Goal: Task Accomplishment & Management: Manage account settings

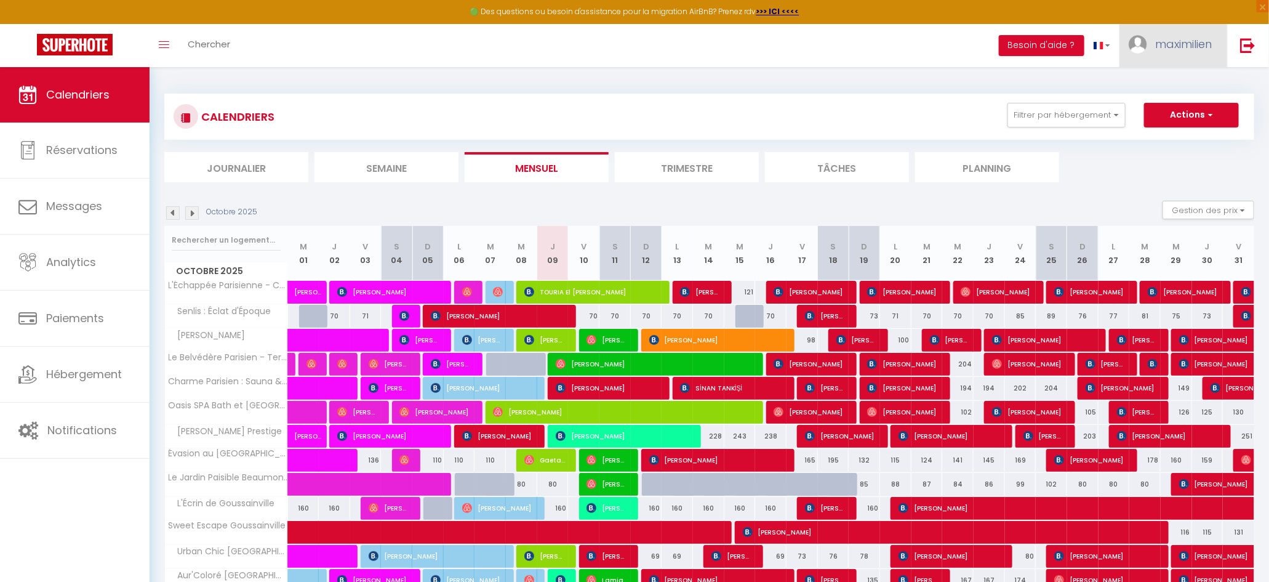
click at [1179, 57] on link "maximilien" at bounding box center [1174, 45] width 108 height 43
click at [1181, 172] on ul "Journalier [GEOGRAPHIC_DATA] Mensuel Trimestre Tâches Planning" at bounding box center [709, 167] width 1090 height 30
click at [1102, 127] on div "CALENDRIERS Filtrer par hébergement Conciergerie [GEOGRAPHIC_DATA][PERSON_NAME]…" at bounding box center [710, 117] width 1072 height 28
click at [1097, 122] on button "Filtrer par hébergement" at bounding box center [1067, 115] width 118 height 25
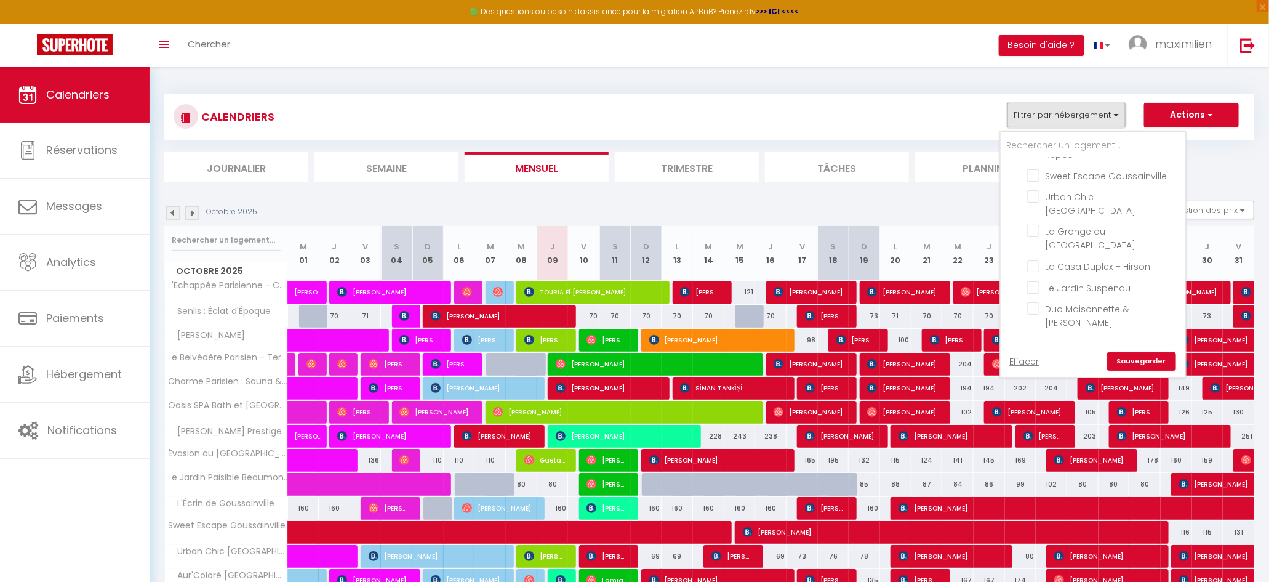
scroll to position [187, 0]
click at [1023, 340] on input "Sous location" at bounding box center [1105, 346] width 185 height 12
checkbox input "true"
checkbox input "false"
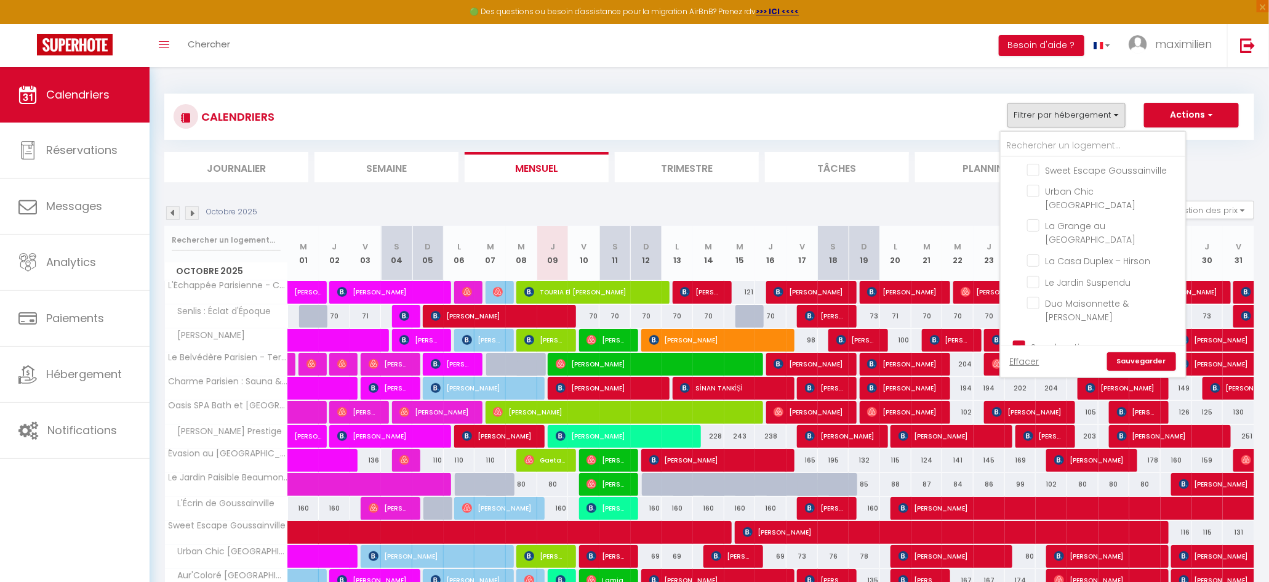
checkbox input "false"
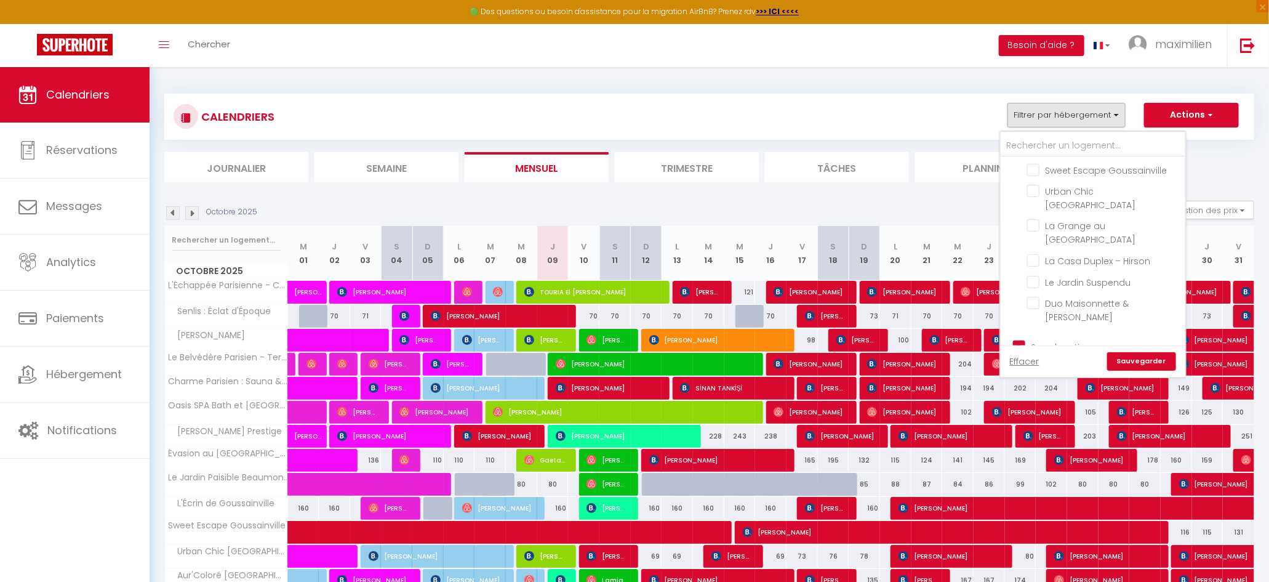
checkbox input "false"
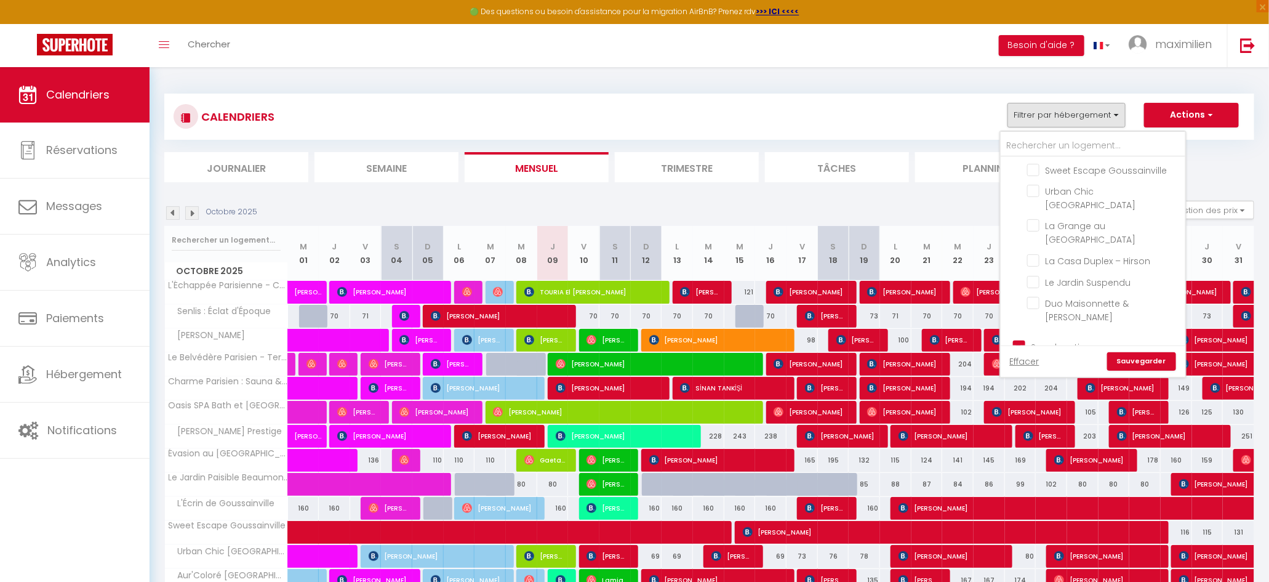
checkbox input "true"
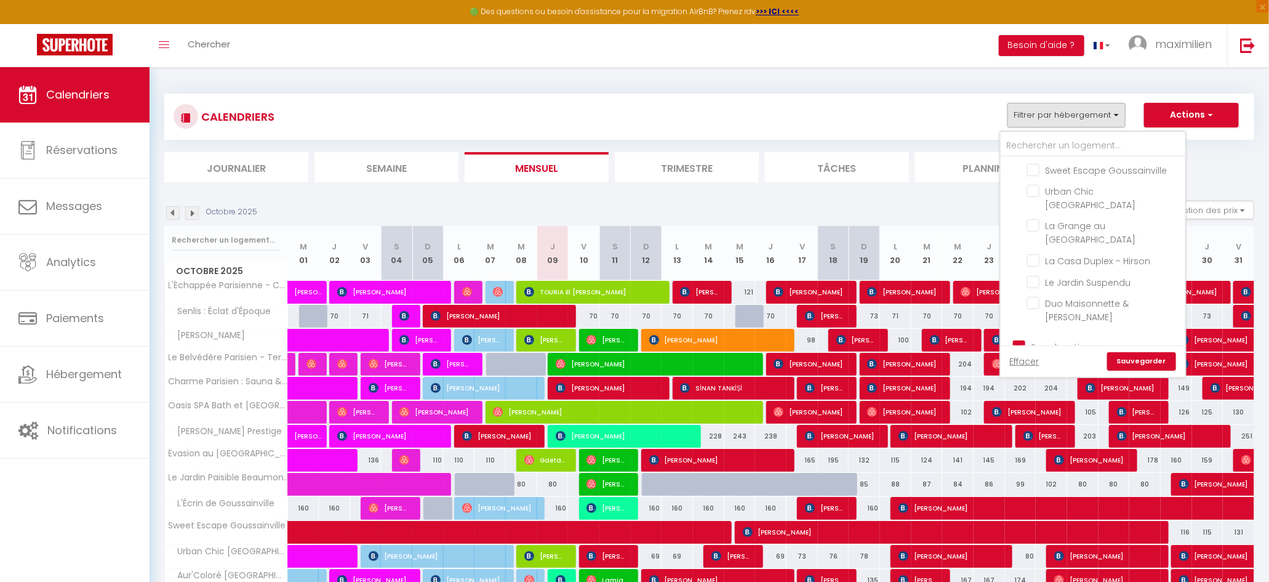
checkbox input "true"
checkbox input "false"
click at [1137, 356] on link "Sauvegarder" at bounding box center [1141, 361] width 69 height 18
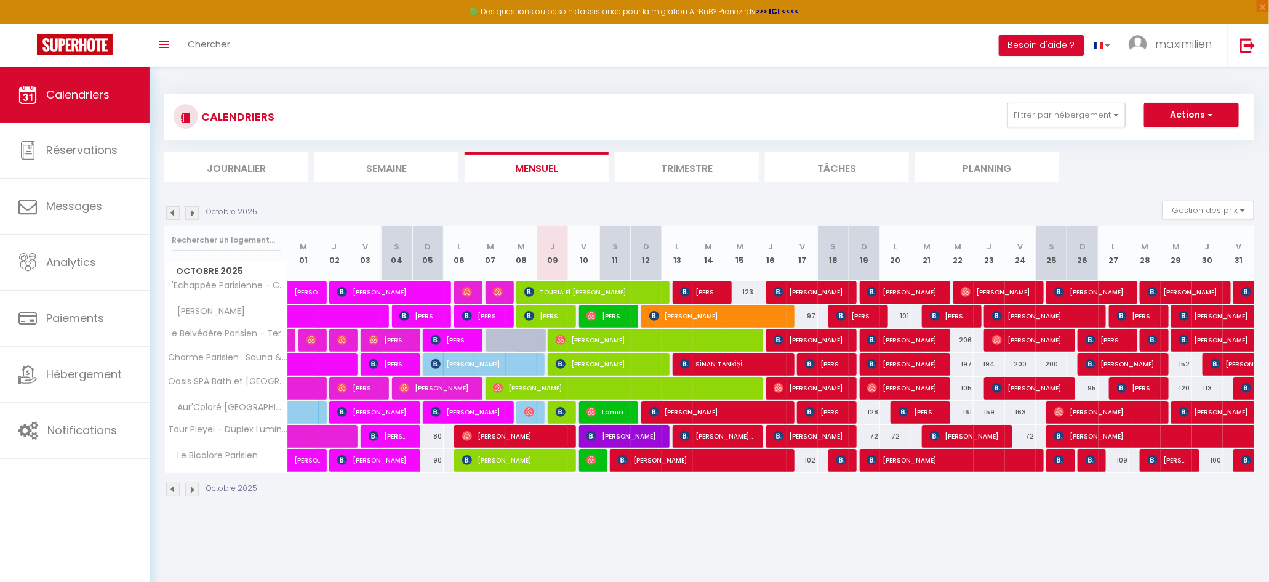
click at [193, 215] on img at bounding box center [192, 213] width 14 height 14
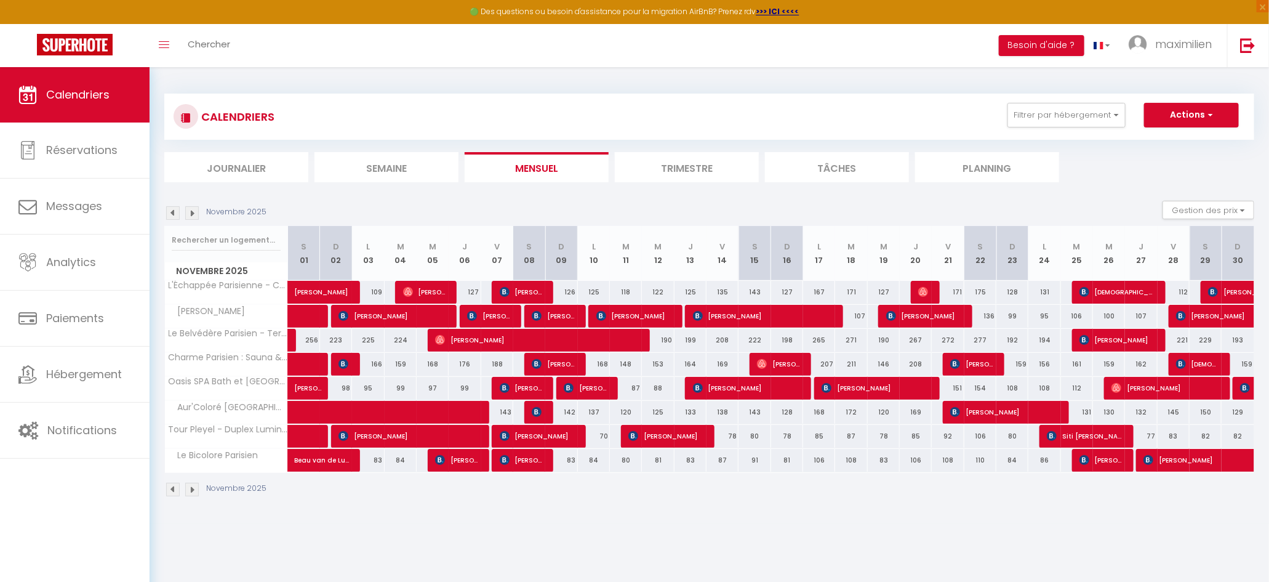
click at [193, 212] on img at bounding box center [192, 213] width 14 height 14
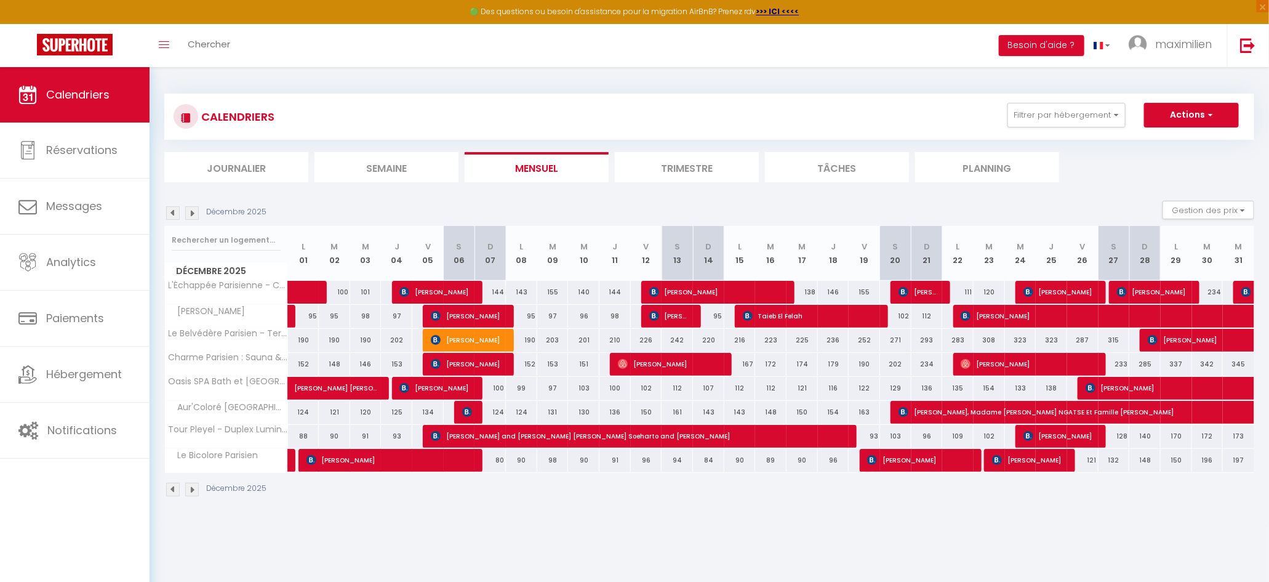
click at [174, 214] on img at bounding box center [173, 213] width 14 height 14
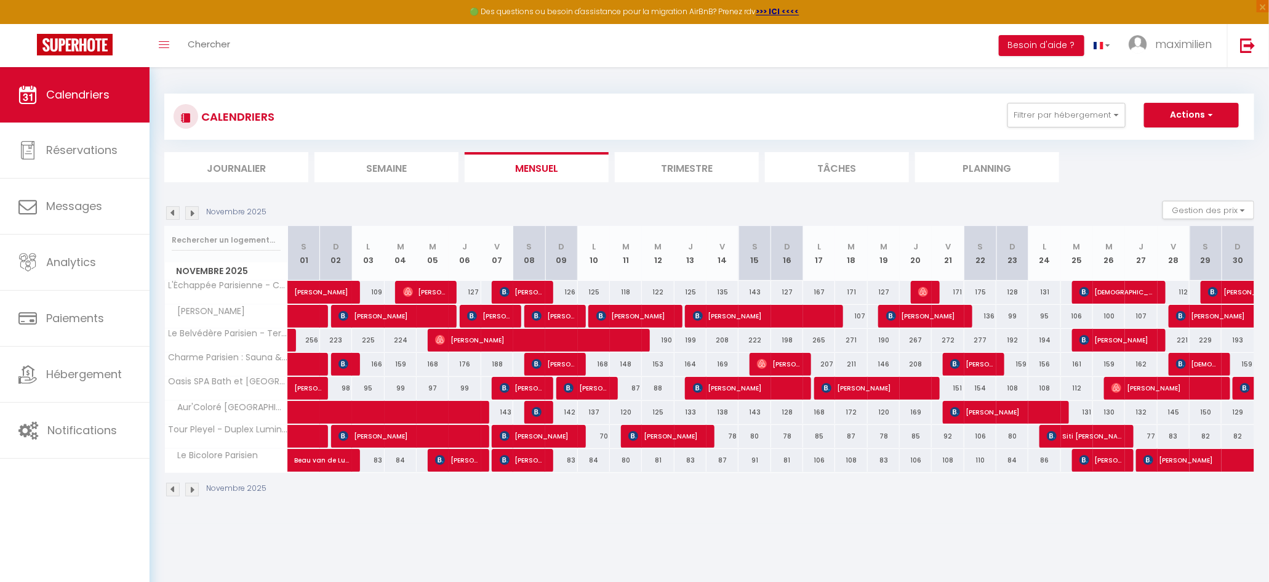
click at [174, 214] on img at bounding box center [173, 213] width 14 height 14
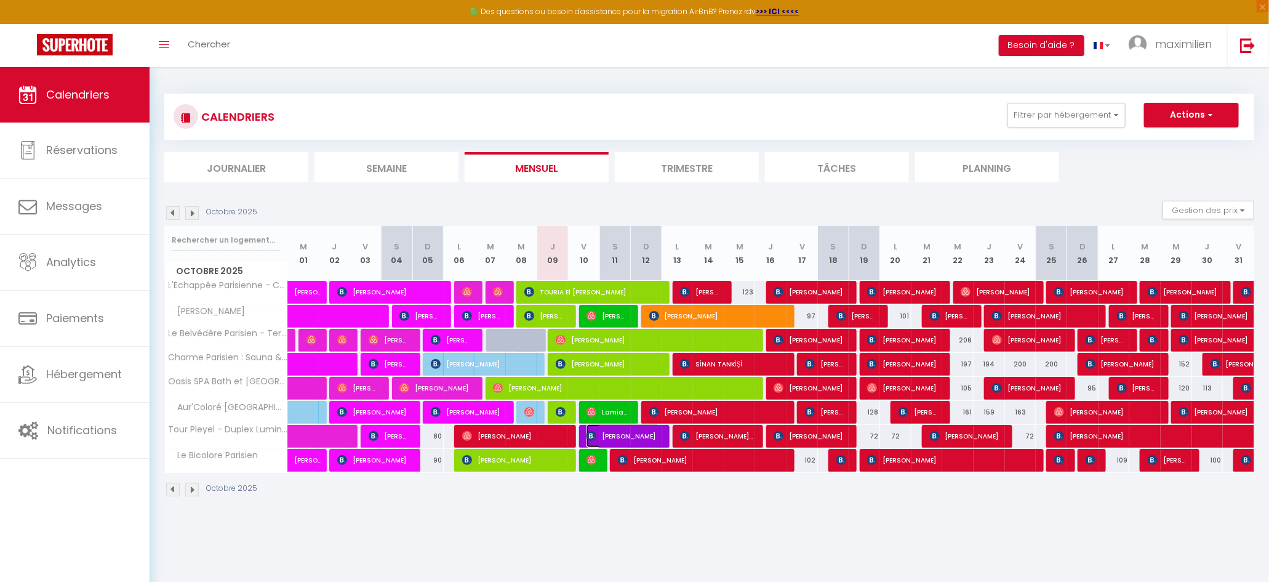
click at [633, 439] on span "[PERSON_NAME]" at bounding box center [623, 435] width 73 height 23
select select "OK"
select select "KO"
select select "0"
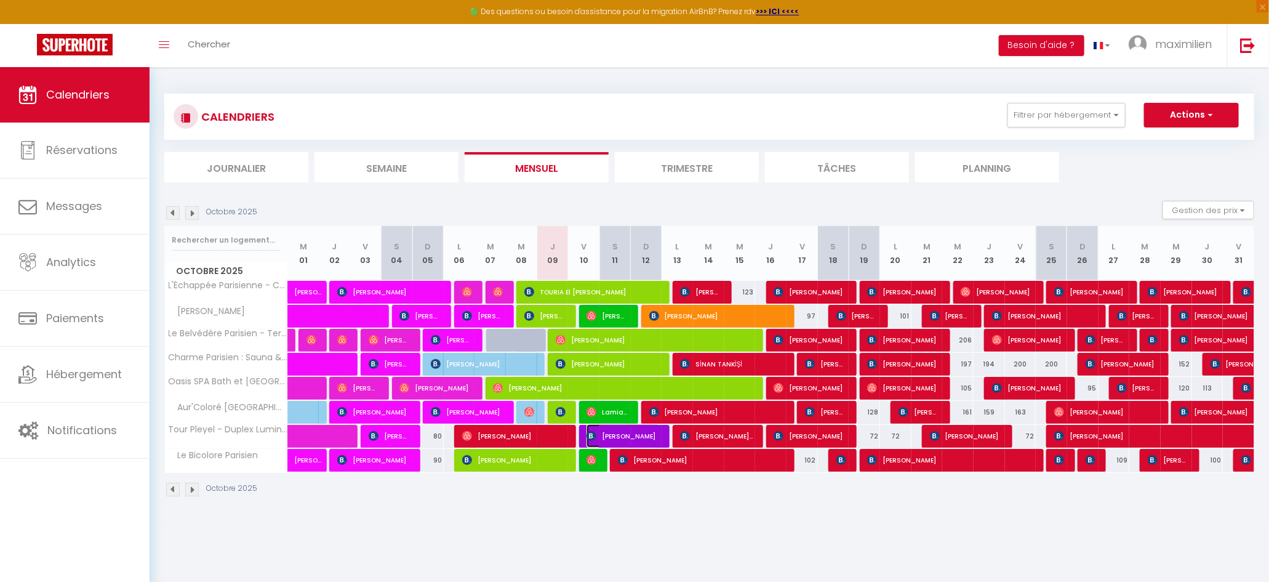
select select "1"
select select
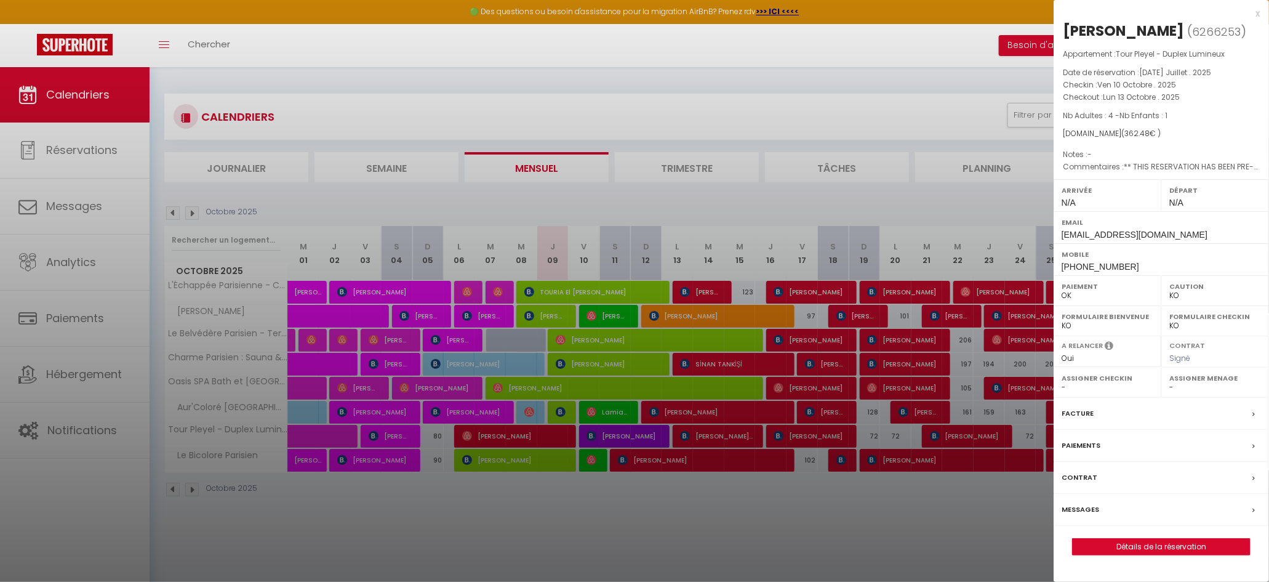
click at [1112, 506] on div "Messages" at bounding box center [1161, 510] width 215 height 32
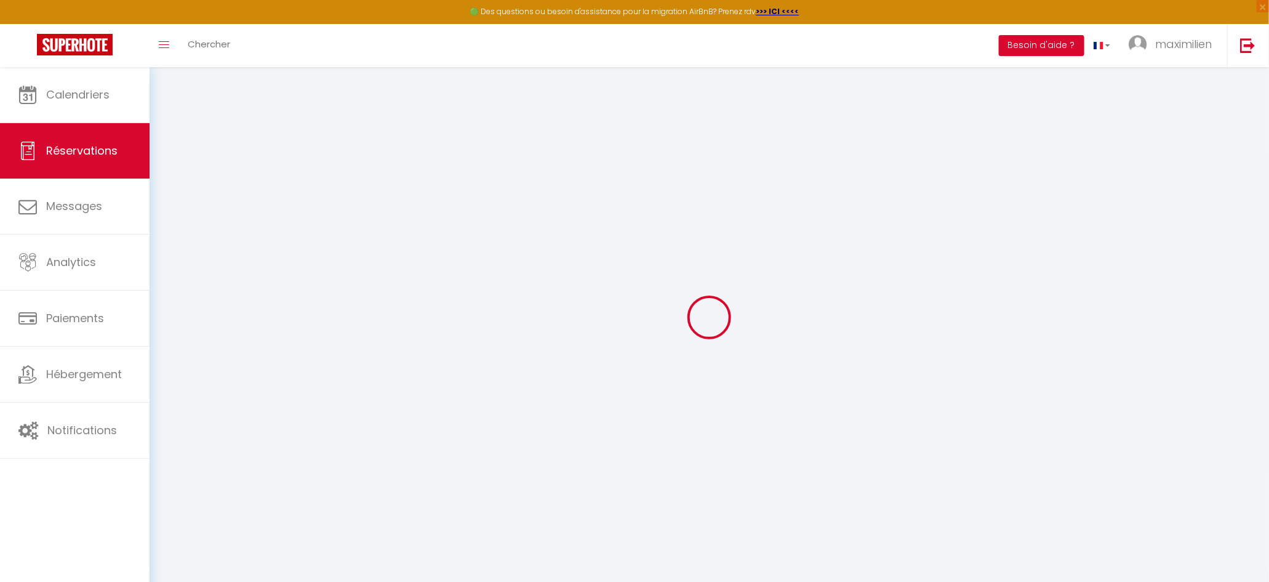
select select
checkbox input "false"
select select
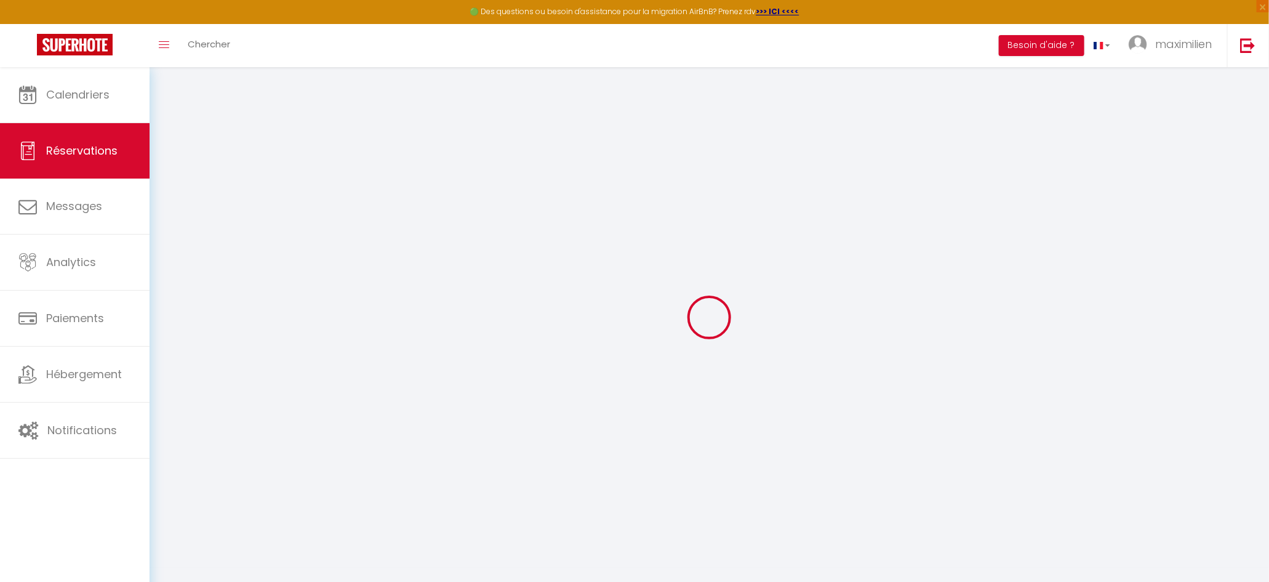
checkbox input "false"
type textarea "** THIS RESERVATION HAS BEEN PRE-PAID ** BOOKING NOTE : Payment charge is EUR 5…"
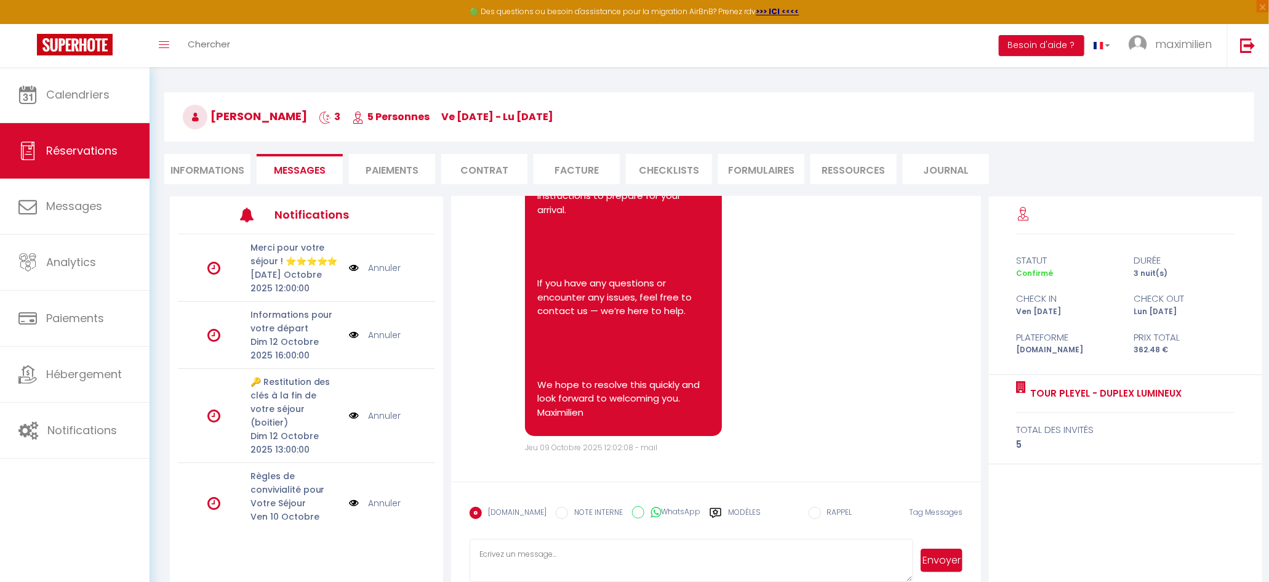
scroll to position [33, 0]
